Goal: Transaction & Acquisition: Obtain resource

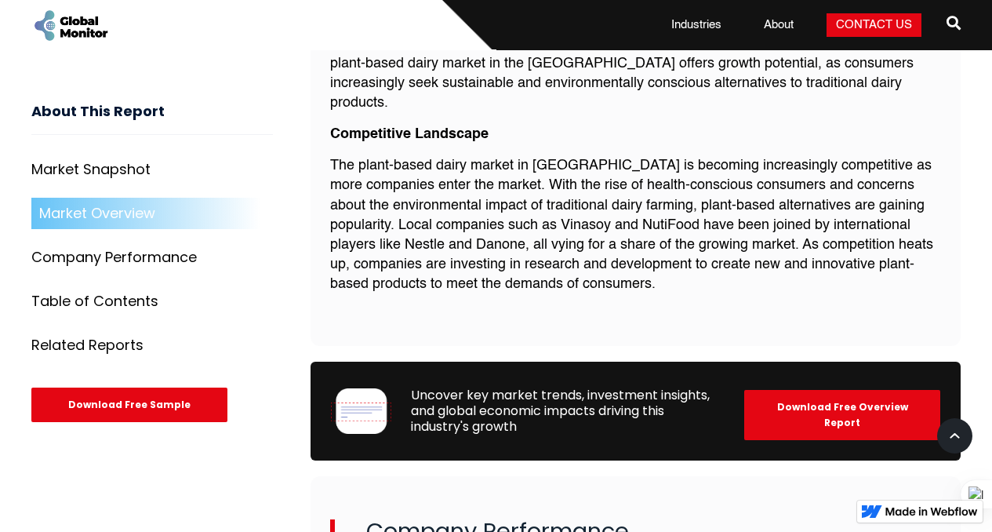
scroll to position [1670, 0]
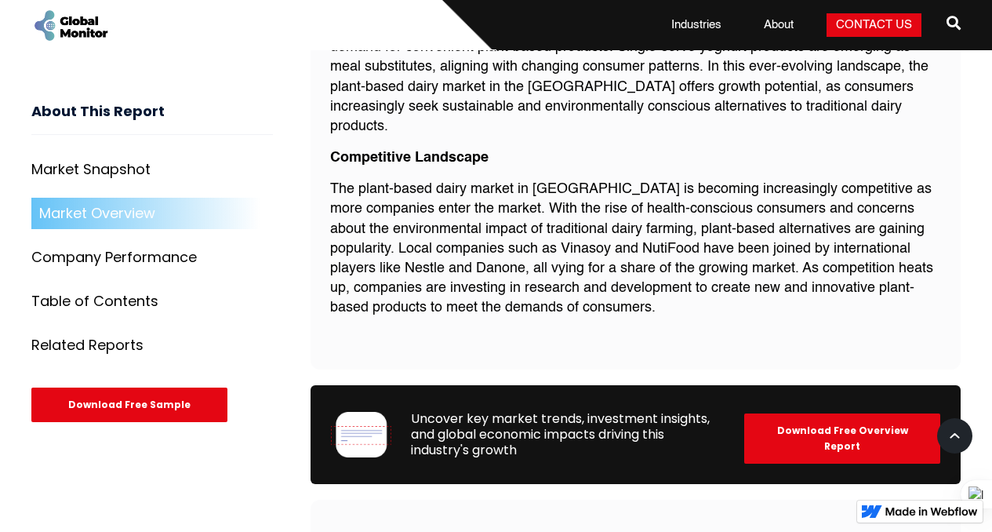
click at [812, 413] on div "Download Free Overview Report" at bounding box center [842, 438] width 196 height 50
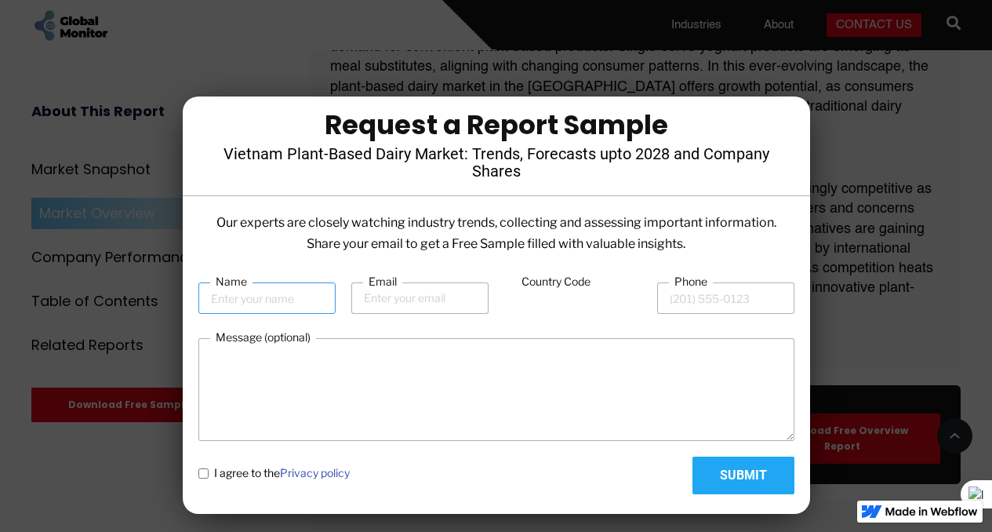
click at [271, 308] on input "Name" at bounding box center [266, 297] width 137 height 31
type input "[PERSON_NAME]"
click at [427, 297] on input "Email" at bounding box center [419, 297] width 137 height 31
type input "[PERSON_NAME][EMAIL_ADDRESS][DOMAIN_NAME]"
click at [690, 300] on input "Phone" at bounding box center [725, 297] width 137 height 31
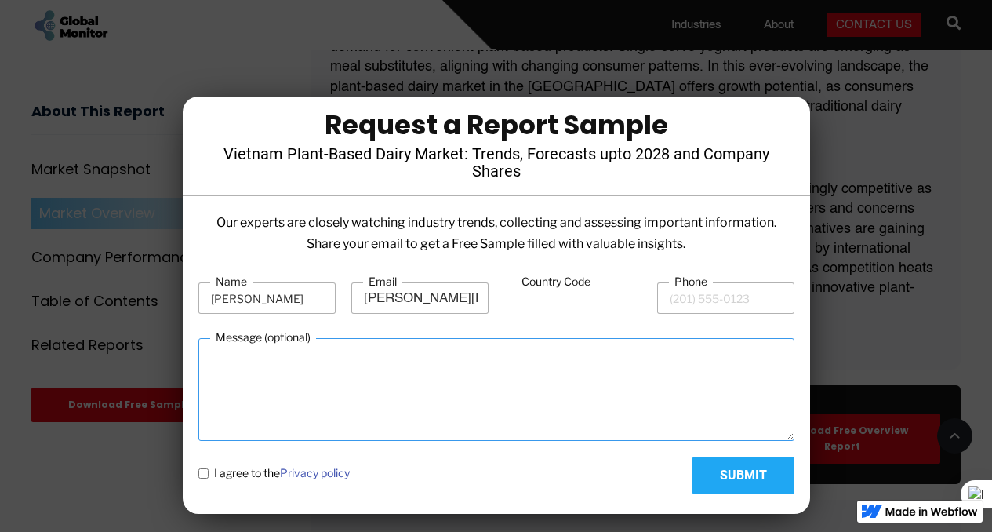
click at [529, 376] on textarea "Message (optional)" at bounding box center [496, 389] width 596 height 103
click at [205, 479] on label "I agree to the Privacy policy" at bounding box center [273, 473] width 151 height 16
click at [205, 478] on policy "I agree to the Privacy policy" at bounding box center [203, 473] width 10 height 10
checkbox policy "true"
click at [730, 468] on input "Submit" at bounding box center [743, 475] width 102 height 38
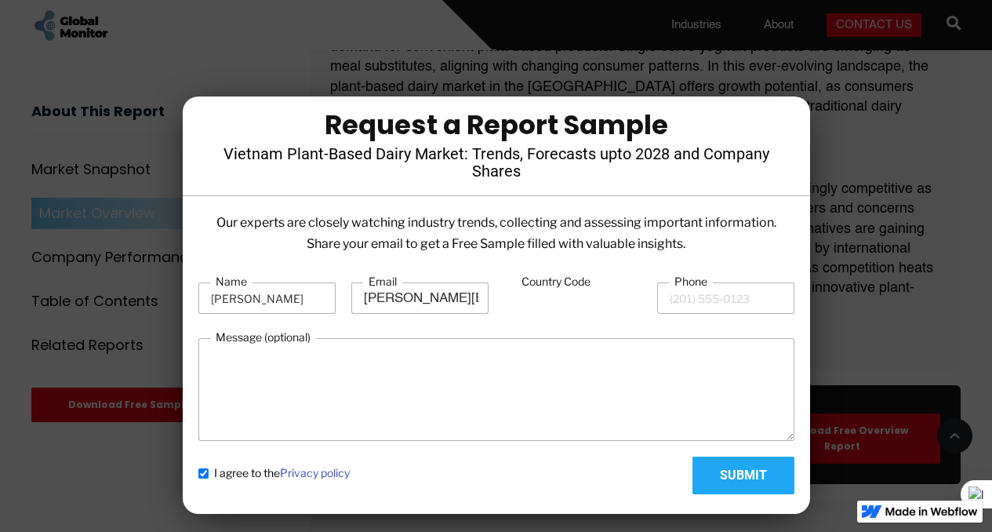
click at [577, 300] on input "Country Code" at bounding box center [572, 299] width 137 height 30
click at [516, 318] on div "Country Code" at bounding box center [572, 298] width 137 height 48
click at [572, 296] on input "Country Code" at bounding box center [572, 299] width 137 height 30
click at [684, 292] on input "Phone" at bounding box center [725, 297] width 137 height 31
click at [558, 296] on input "Country Code" at bounding box center [572, 299] width 137 height 30
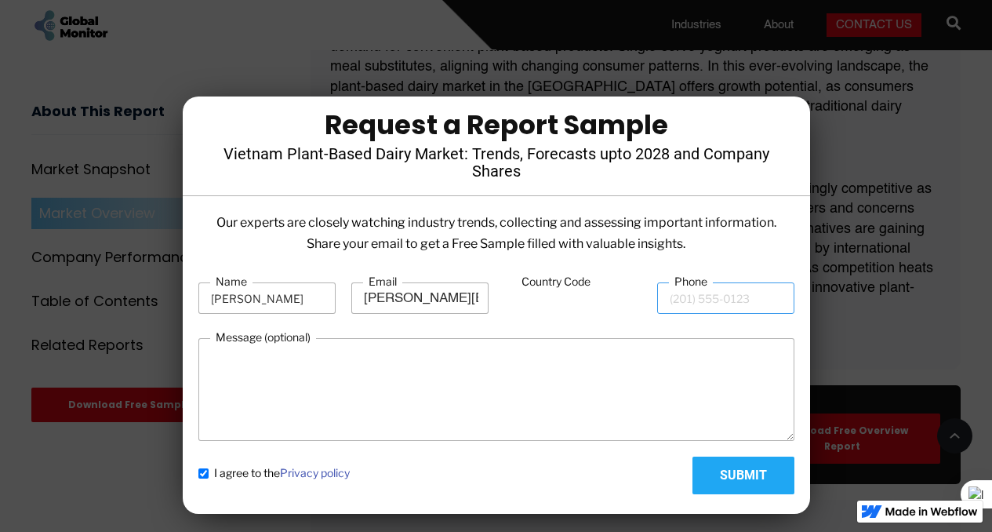
click at [681, 303] on input "Phone" at bounding box center [725, 297] width 137 height 31
type input "84934849693"
click at [743, 472] on input "Submit" at bounding box center [743, 475] width 102 height 38
click at [537, 289] on label "Country Code" at bounding box center [556, 282] width 80 height 16
click at [537, 289] on input "Country Code" at bounding box center [572, 299] width 137 height 30
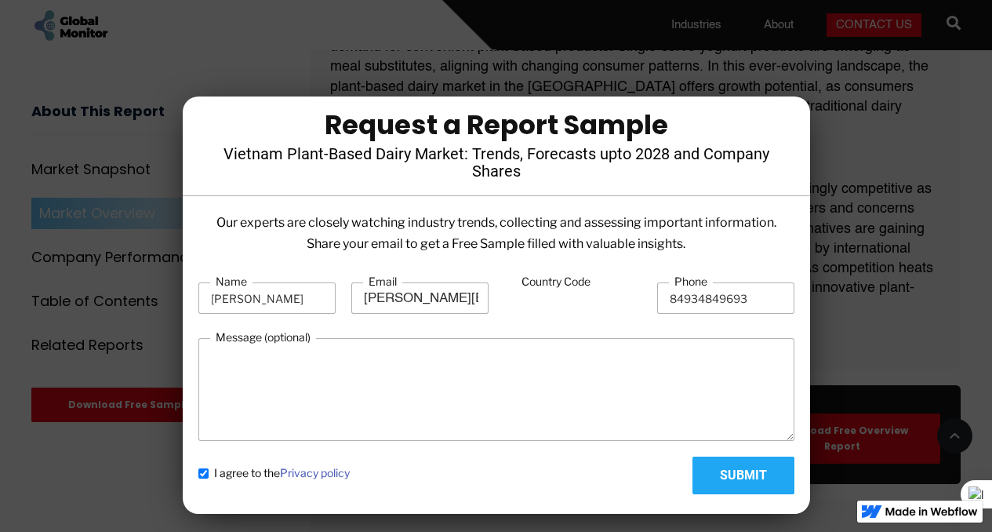
click at [522, 293] on input "Country Code" at bounding box center [572, 299] width 137 height 30
click at [419, 305] on input "[PERSON_NAME][EMAIL_ADDRESS][DOMAIN_NAME]" at bounding box center [419, 297] width 137 height 31
click at [711, 504] on div "Our experts are closely watching industry trends, collecting and assessing impo…" at bounding box center [496, 359] width 627 height 294
click at [902, 234] on div at bounding box center [496, 266] width 992 height 532
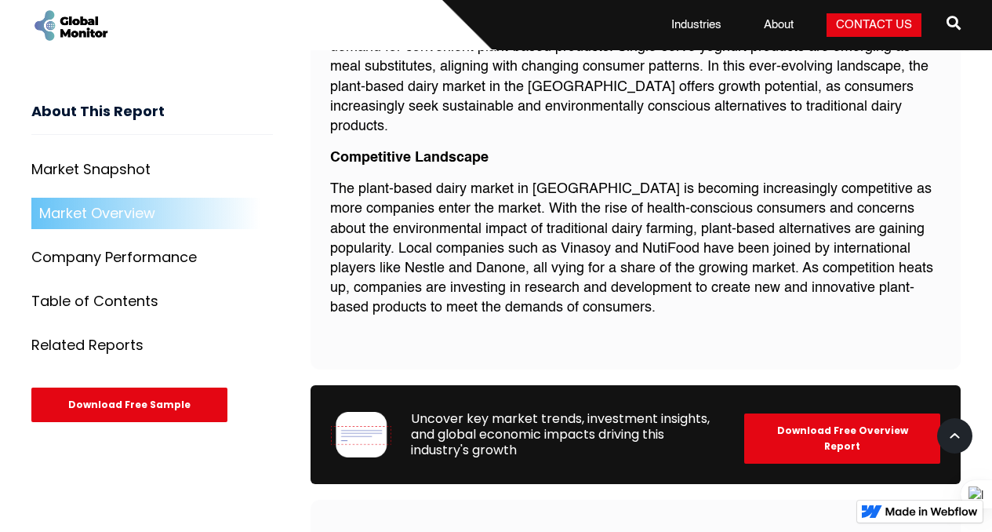
click at [834, 413] on div "Download Free Overview Report" at bounding box center [842, 438] width 196 height 50
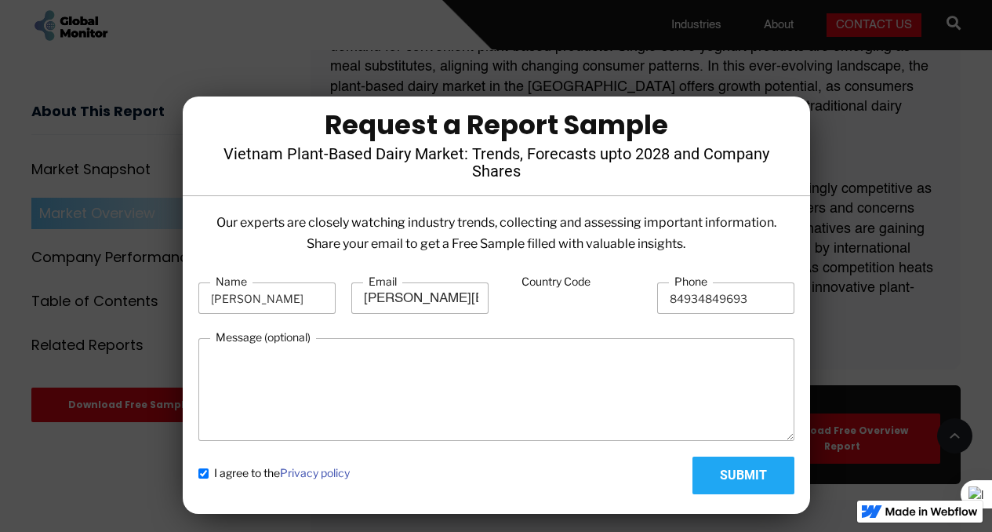
click at [550, 294] on input "Country Code" at bounding box center [572, 299] width 137 height 30
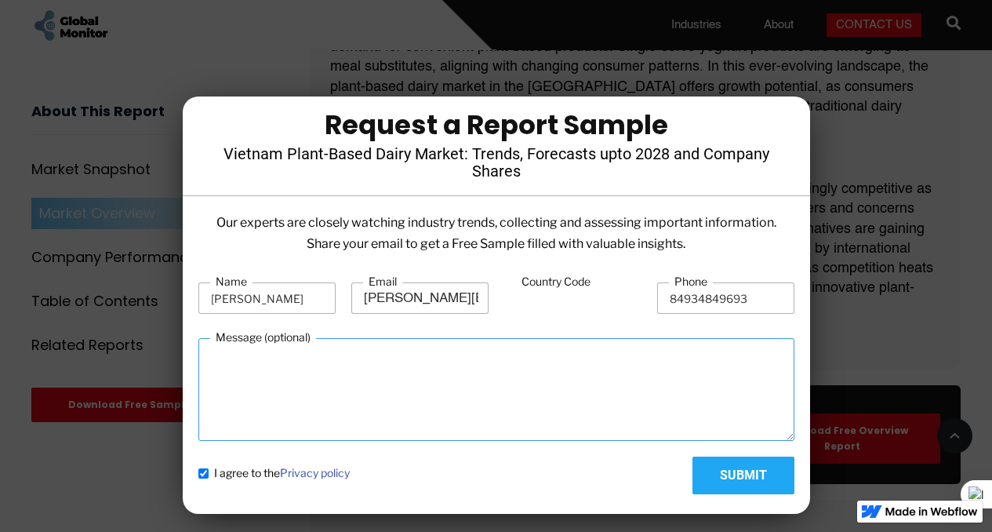
click at [565, 397] on textarea "Message (optional)" at bounding box center [496, 389] width 596 height 103
type textarea "Thanks for sharing"
click at [769, 475] on input "Submit" at bounding box center [743, 475] width 102 height 38
click at [584, 304] on input "Country Code" at bounding box center [572, 299] width 137 height 30
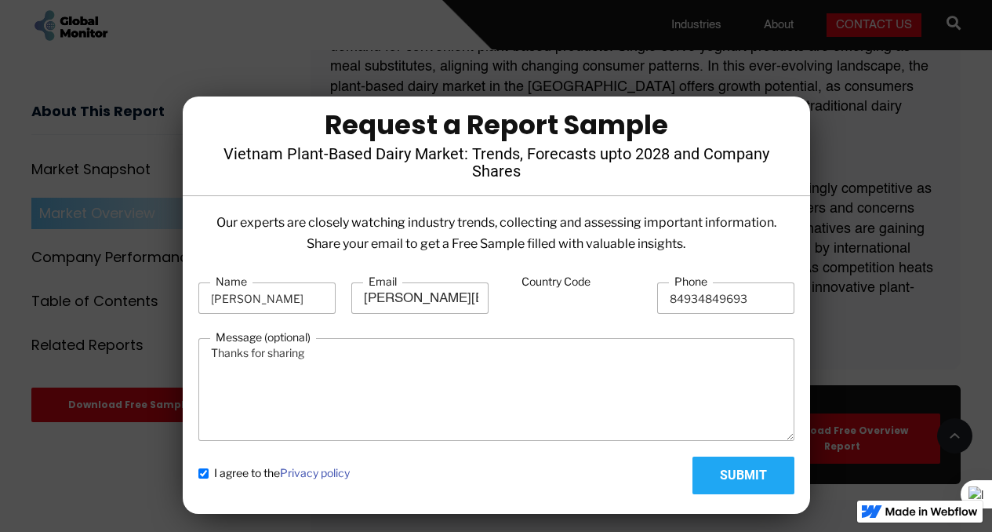
click at [584, 304] on input "Country Code" at bounding box center [572, 299] width 137 height 30
click at [575, 304] on input "Country Code" at bounding box center [572, 299] width 137 height 30
click at [529, 295] on input "Country Code" at bounding box center [572, 299] width 137 height 30
click at [535, 295] on input "Country Code" at bounding box center [572, 299] width 137 height 30
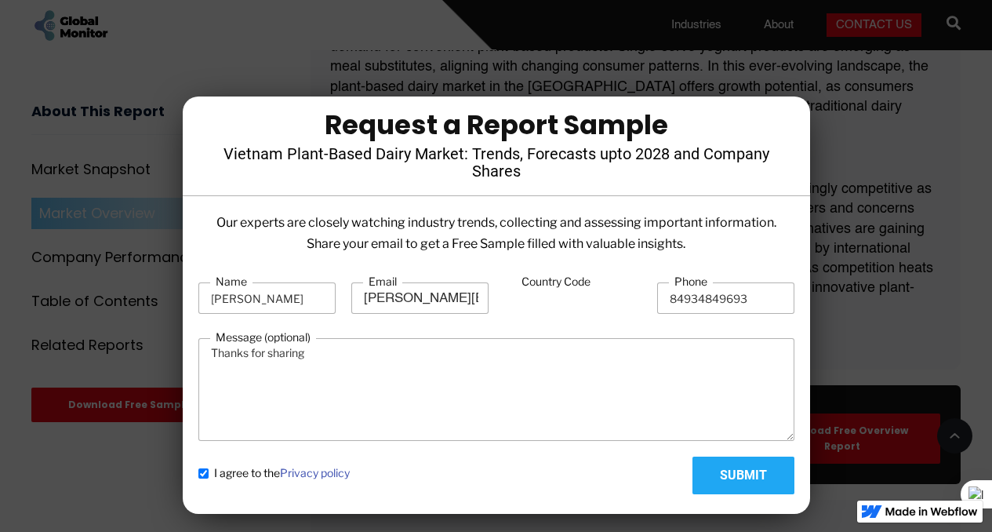
click at [535, 295] on input "Country Code" at bounding box center [572, 299] width 137 height 30
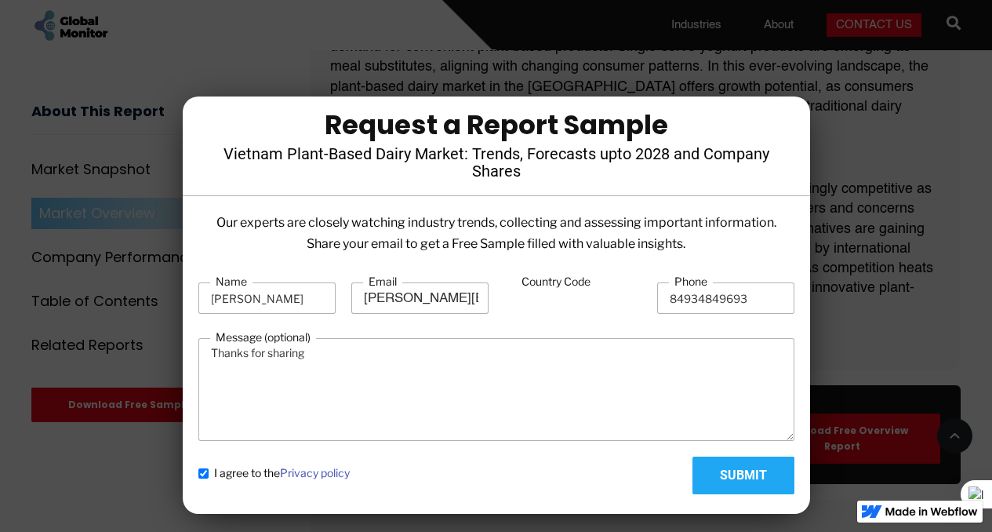
click at [922, 163] on div at bounding box center [496, 266] width 992 height 532
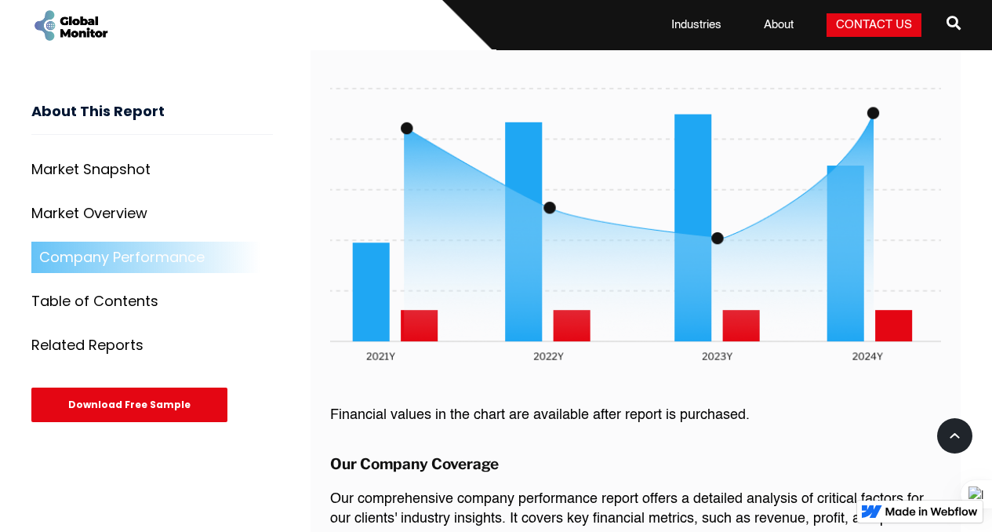
scroll to position [2273, 0]
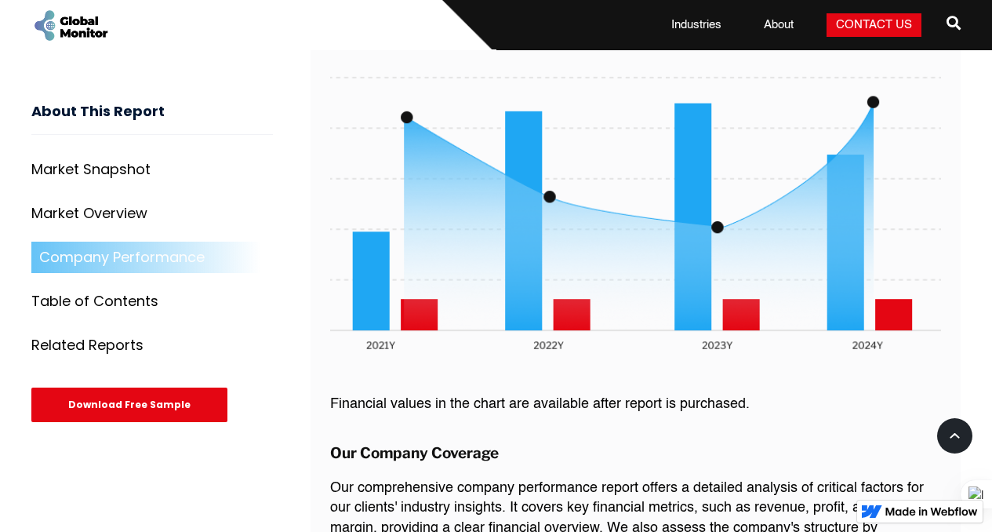
click at [105, 410] on div "Download Free Sample" at bounding box center [129, 405] width 196 height 35
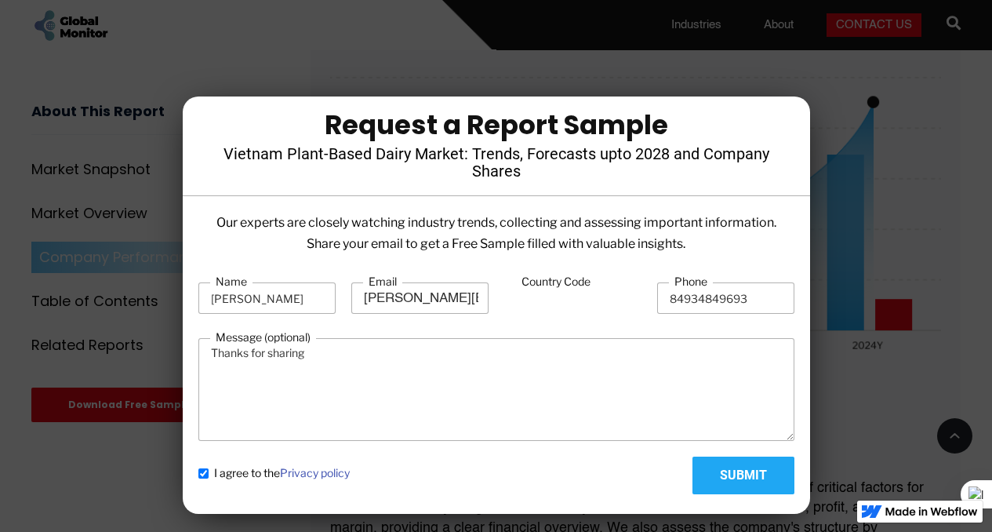
click at [577, 305] on input "Country Code" at bounding box center [572, 299] width 137 height 30
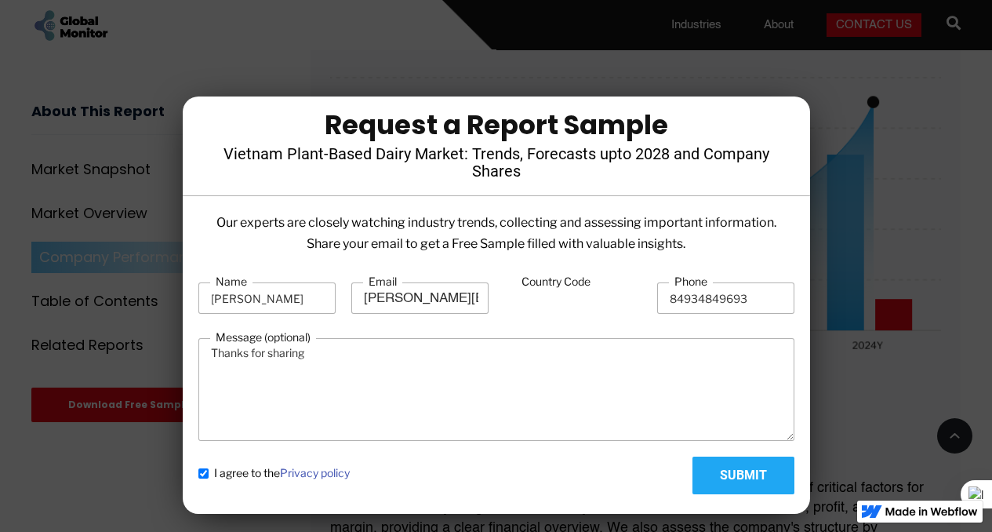
click at [577, 305] on input "Country Code" at bounding box center [572, 299] width 137 height 30
click at [552, 287] on label "Country Code" at bounding box center [556, 282] width 80 height 16
click at [552, 287] on input "Country Code" at bounding box center [572, 299] width 137 height 30
click at [541, 303] on input "Country Code" at bounding box center [572, 299] width 137 height 30
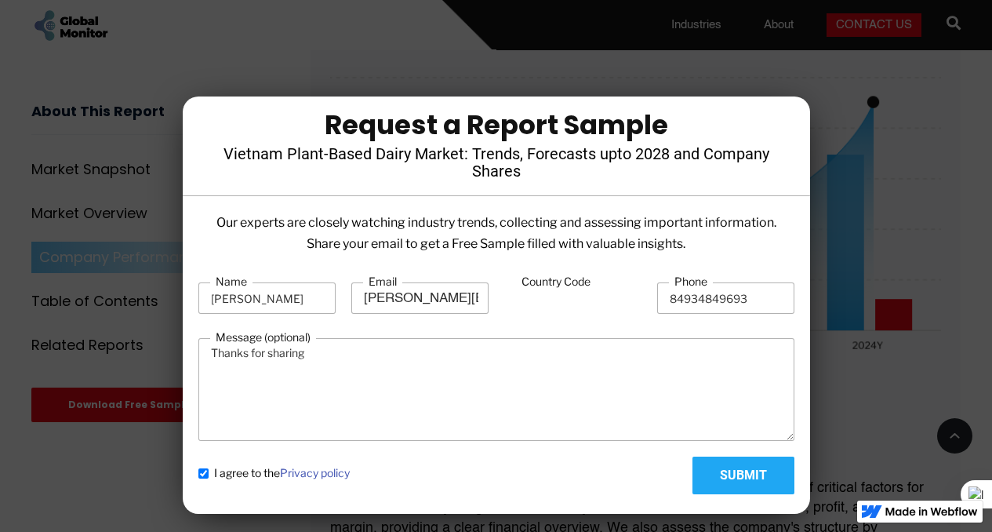
click at [517, 299] on input "Country Code" at bounding box center [572, 299] width 137 height 30
click at [553, 297] on input "Country Code" at bounding box center [572, 299] width 137 height 30
click at [626, 310] on input "Country Code" at bounding box center [572, 299] width 137 height 30
click at [698, 303] on input "84934849693" at bounding box center [725, 297] width 137 height 31
click at [676, 296] on input "84934849693" at bounding box center [725, 297] width 137 height 31
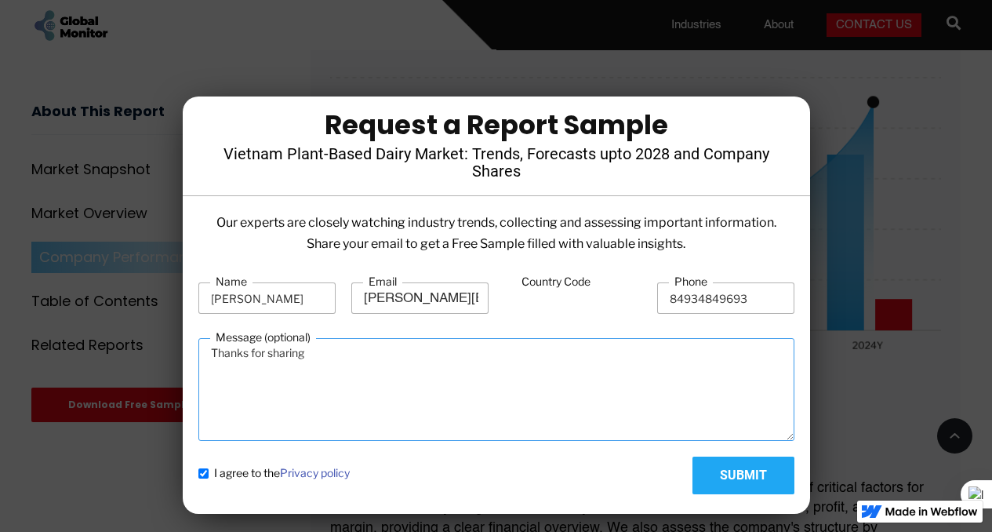
click at [572, 416] on textarea "Thanks for sharing" at bounding box center [496, 389] width 596 height 103
click at [685, 304] on input "84934849693" at bounding box center [725, 297] width 137 height 31
click at [678, 289] on label "Phone" at bounding box center [691, 282] width 44 height 16
click at [678, 289] on input "84934849693" at bounding box center [725, 297] width 137 height 31
click at [675, 300] on input "84934849693" at bounding box center [725, 297] width 137 height 31
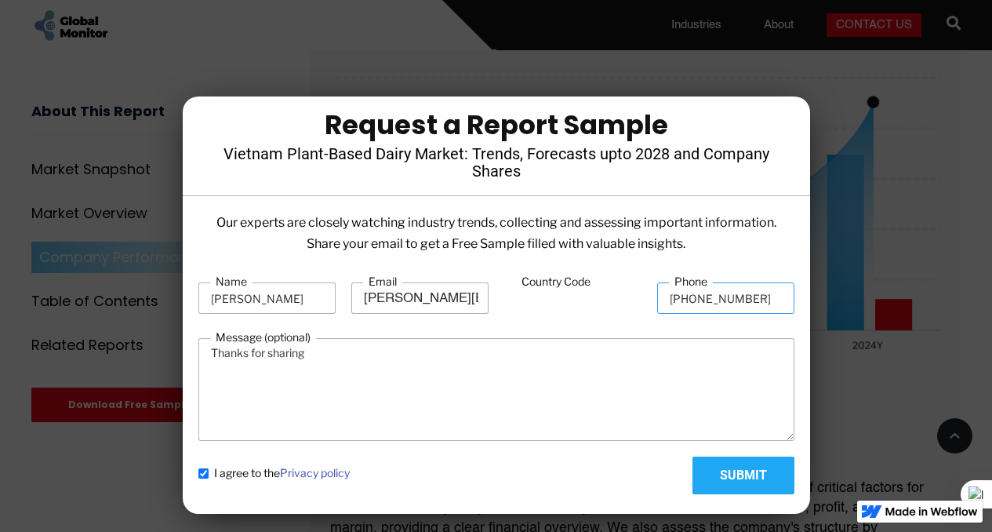
type input "[PHONE_NUMBER]"
click at [733, 482] on input "Submit" at bounding box center [743, 475] width 102 height 38
